Goal: Task Accomplishment & Management: Understand process/instructions

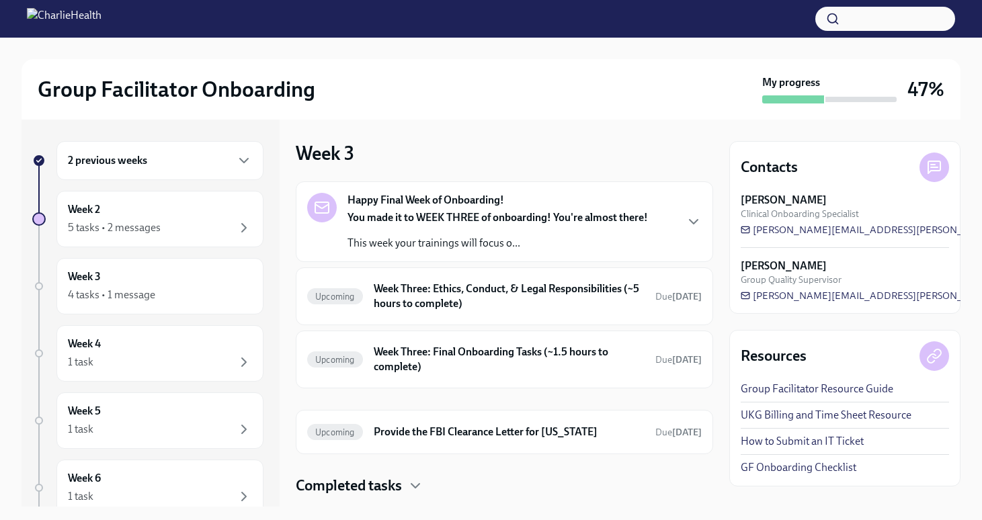
scroll to position [32, 0]
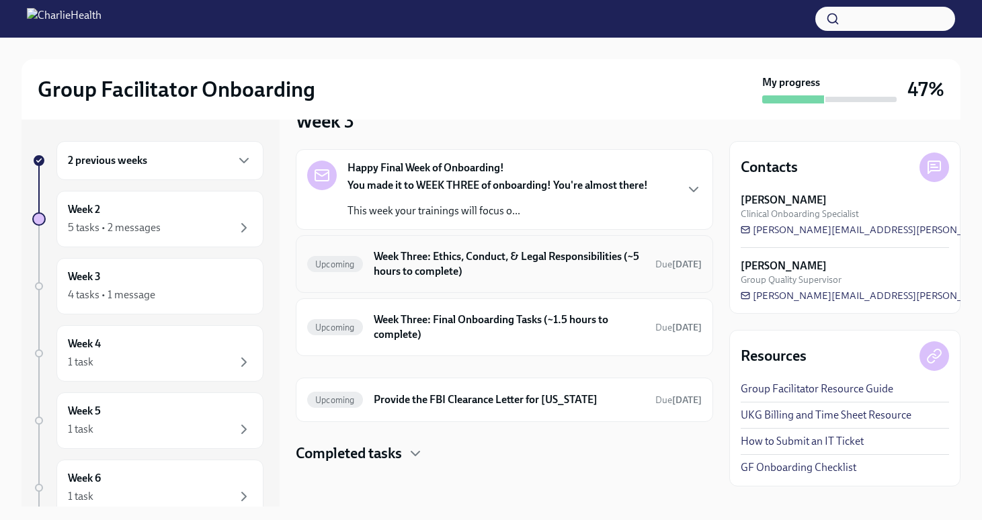
click at [525, 258] on h6 "Week Three: Ethics, Conduct, & Legal Responsibilities (~5 hours to complete)" at bounding box center [509, 264] width 271 height 30
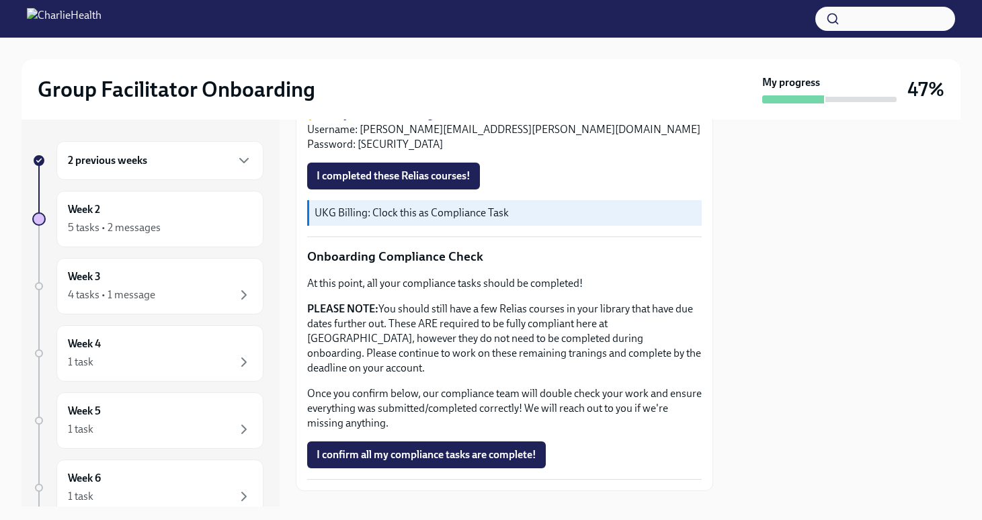
scroll to position [692, 0]
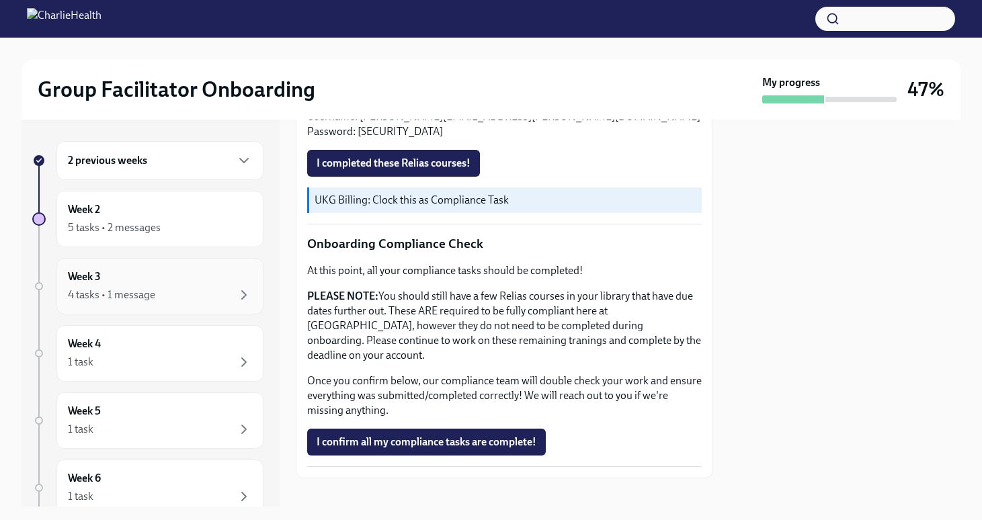
click at [165, 294] on div "4 tasks • 1 message" at bounding box center [160, 295] width 184 height 16
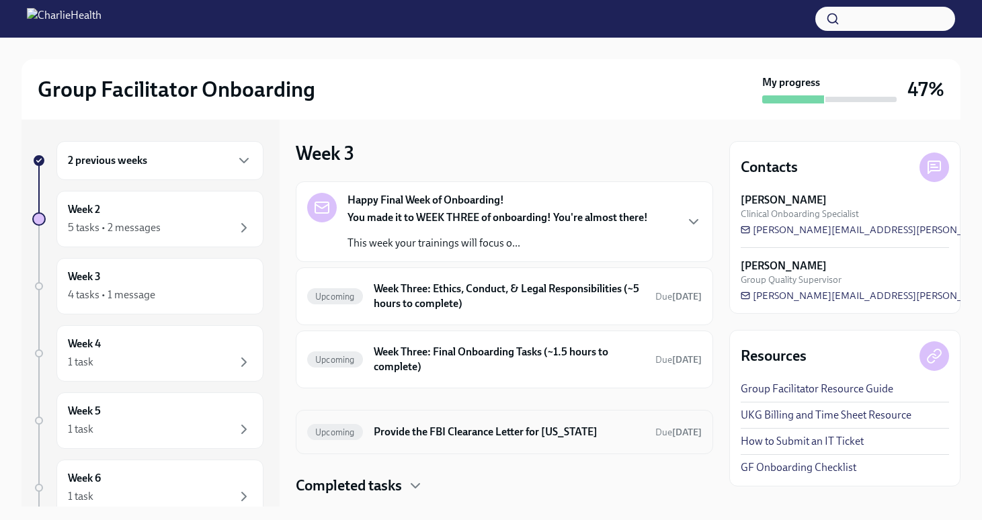
click at [491, 427] on h6 "Provide the FBI Clearance Letter for [US_STATE]" at bounding box center [509, 432] width 271 height 15
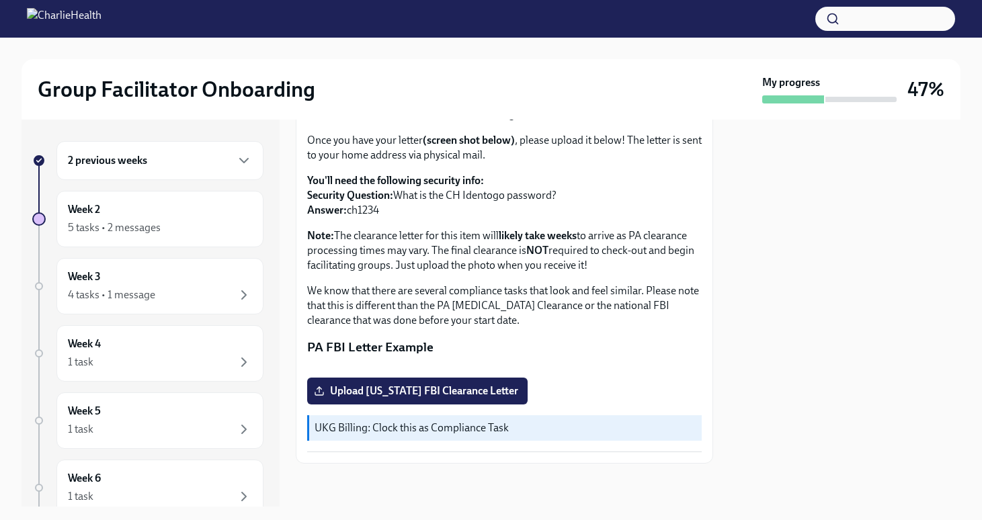
scroll to position [164, 0]
